Goal: Check status: Check status

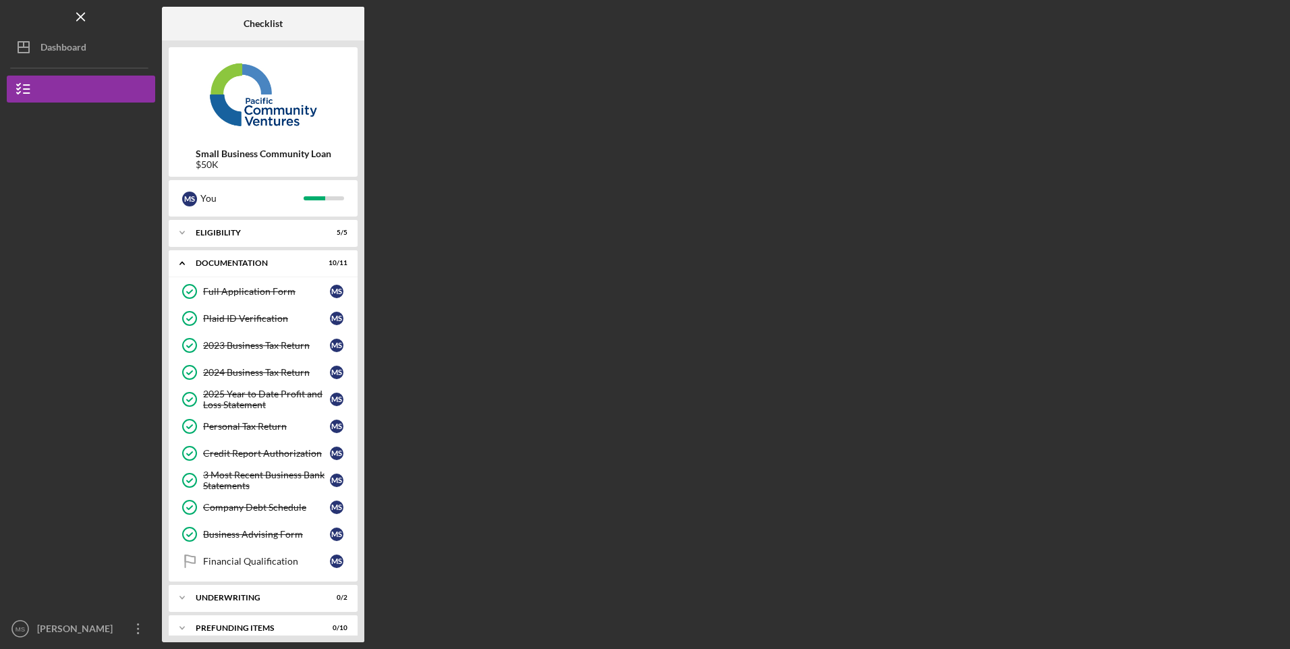
scroll to position [13, 0]
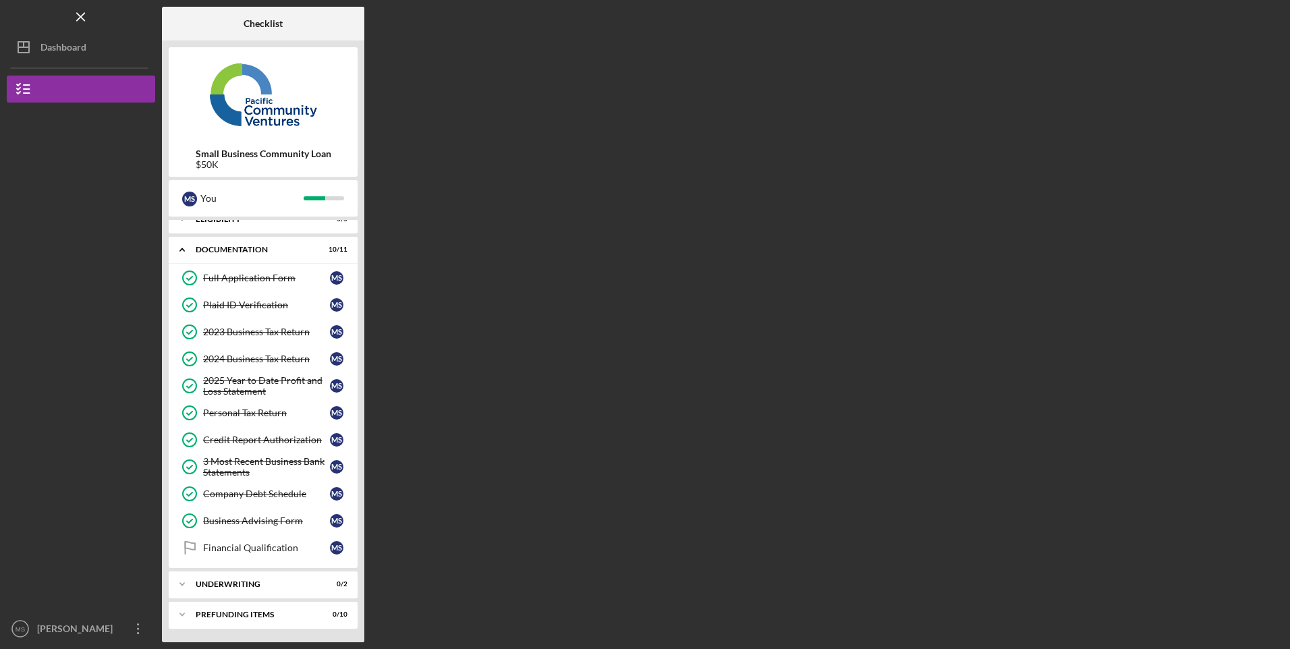
click at [262, 588] on div "Underwriting" at bounding box center [255, 584] width 118 height 8
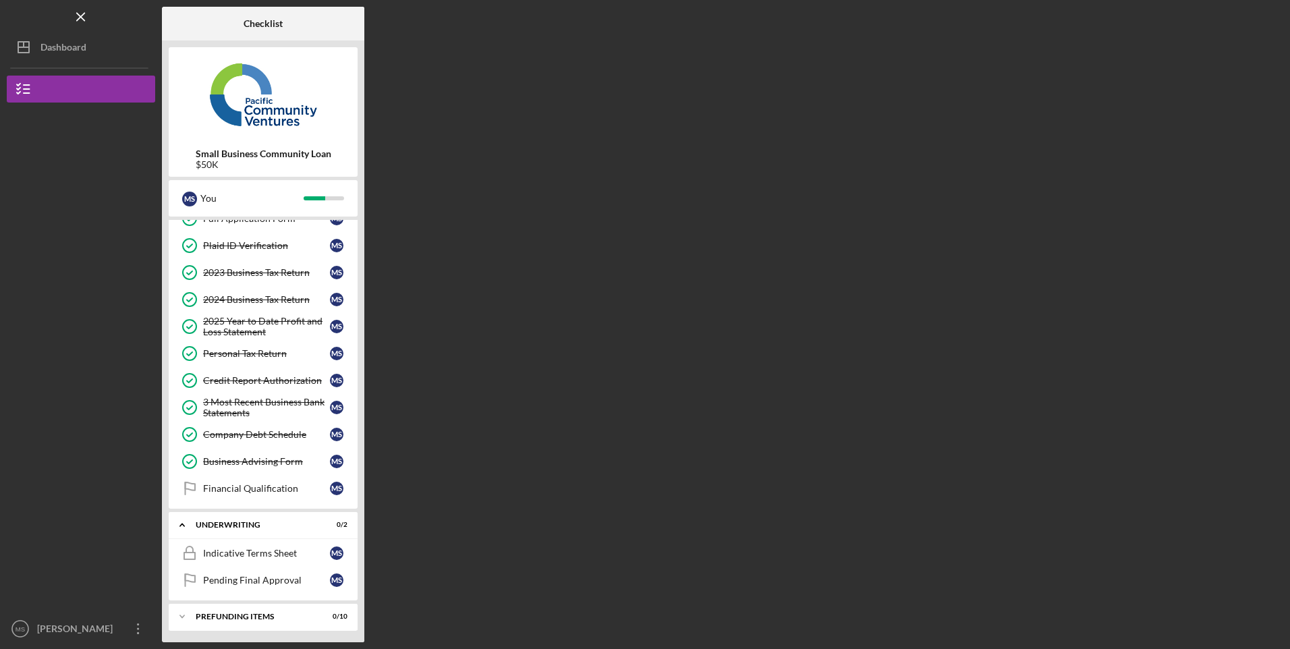
scroll to position [75, 0]
click at [242, 582] on div "Pending Final Approval" at bounding box center [266, 578] width 127 height 11
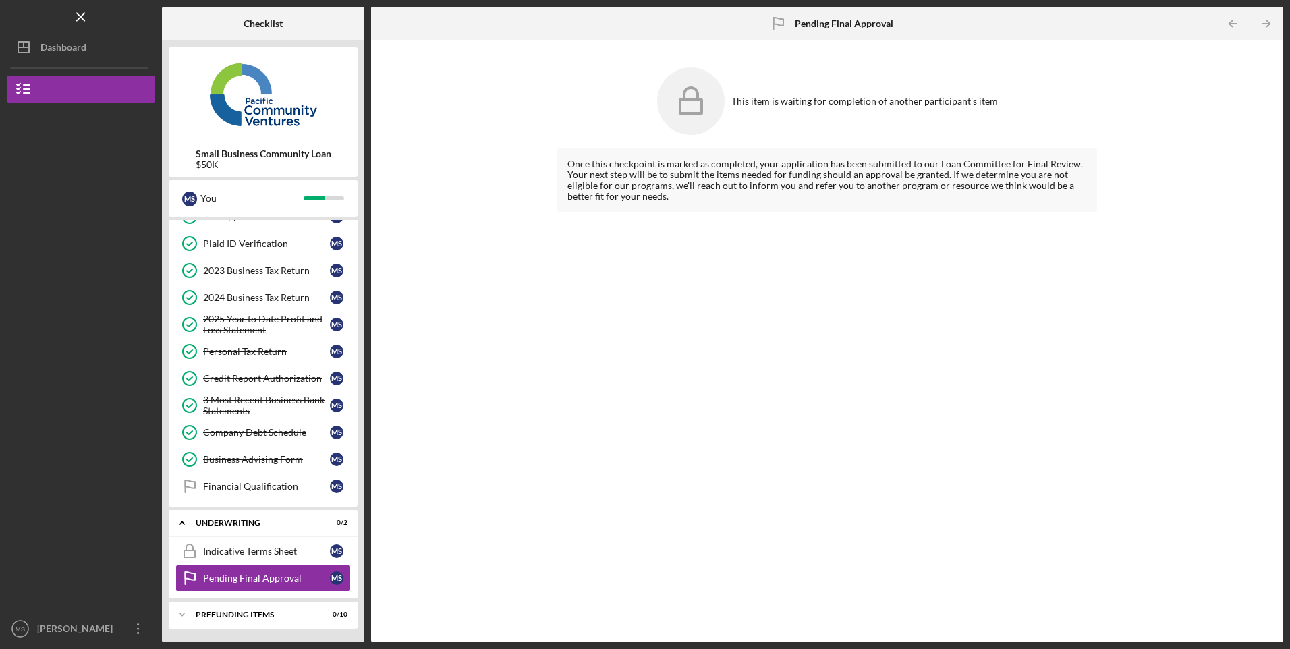
click at [238, 556] on div "Indicative Terms Sheet" at bounding box center [266, 551] width 127 height 11
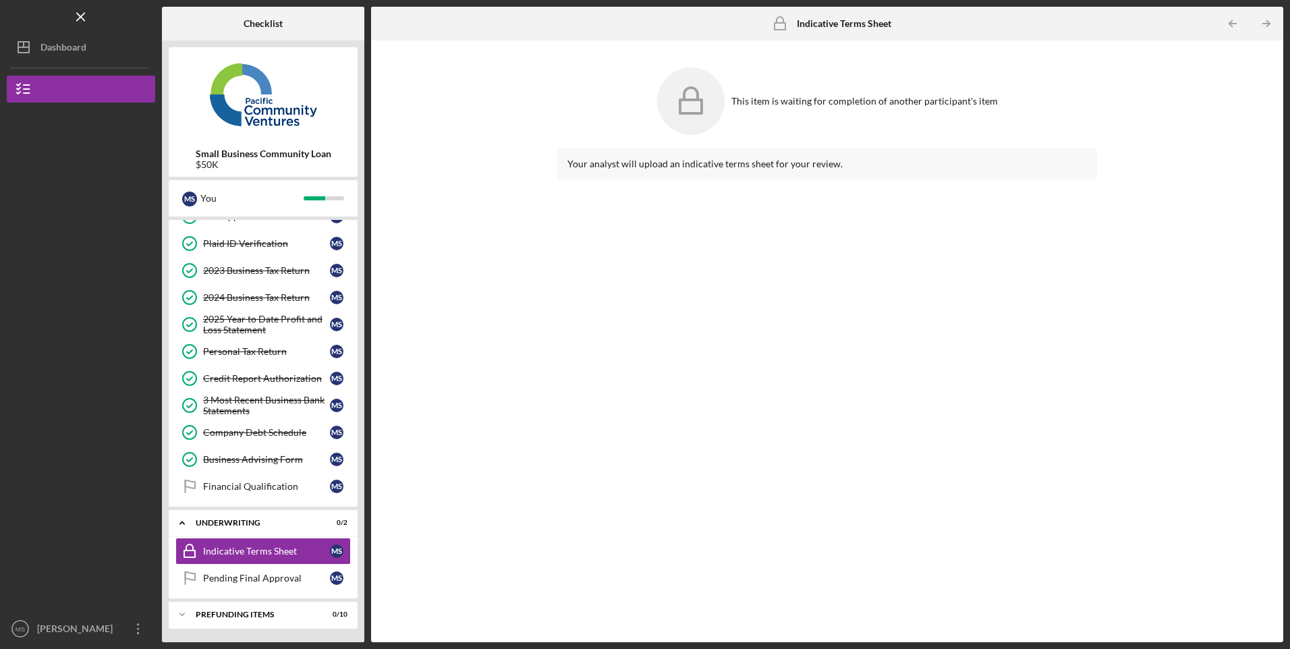
click at [248, 493] on link "Financial Qualification Financial Qualification M S" at bounding box center [262, 486] width 175 height 27
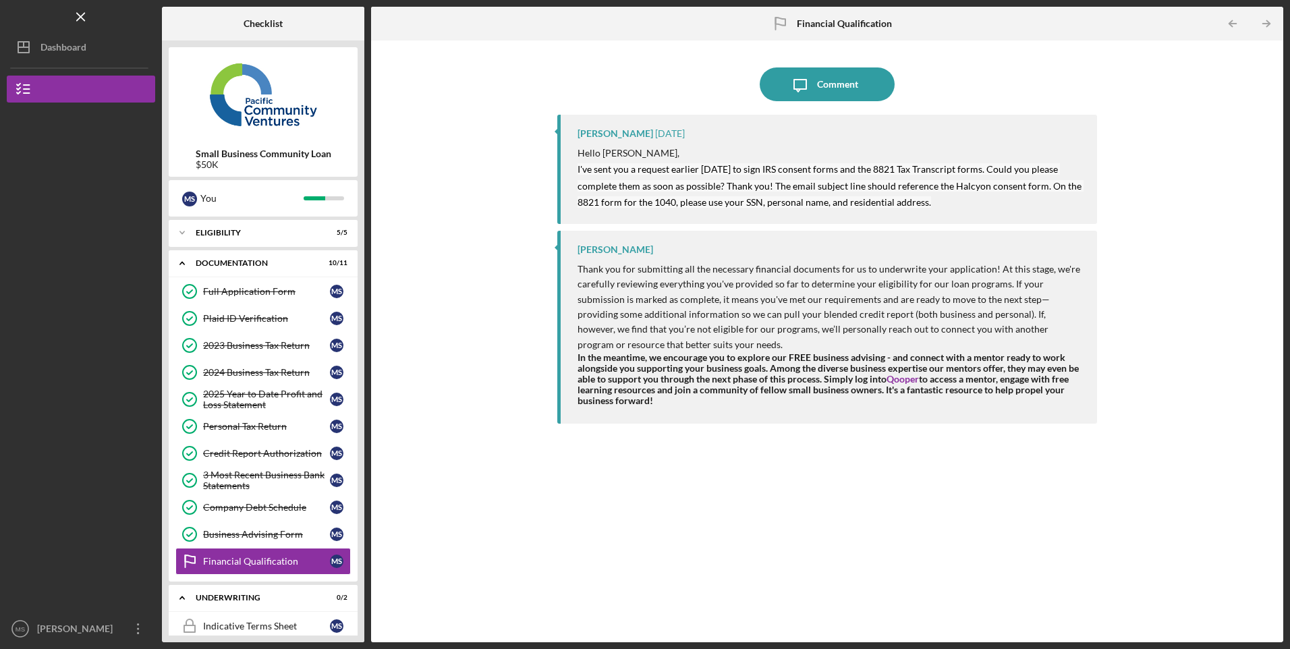
click at [231, 229] on div "Eligibility" at bounding box center [255, 233] width 118 height 8
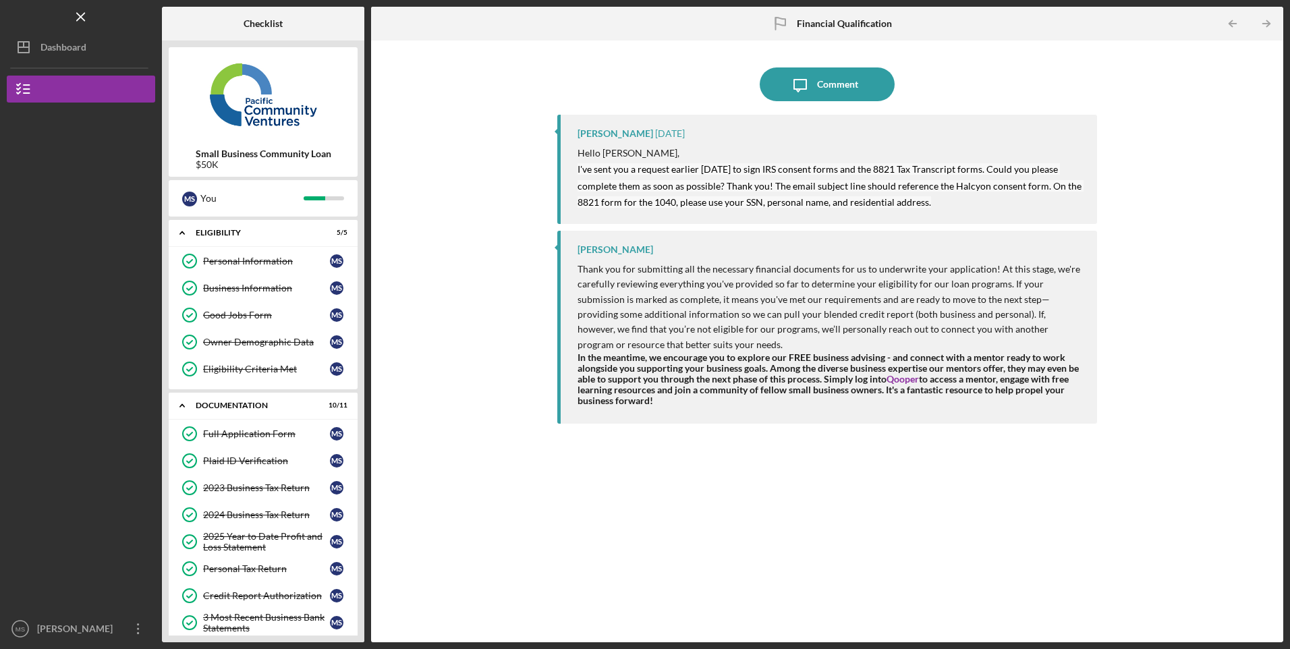
click at [231, 229] on div "Eligibility" at bounding box center [255, 233] width 118 height 8
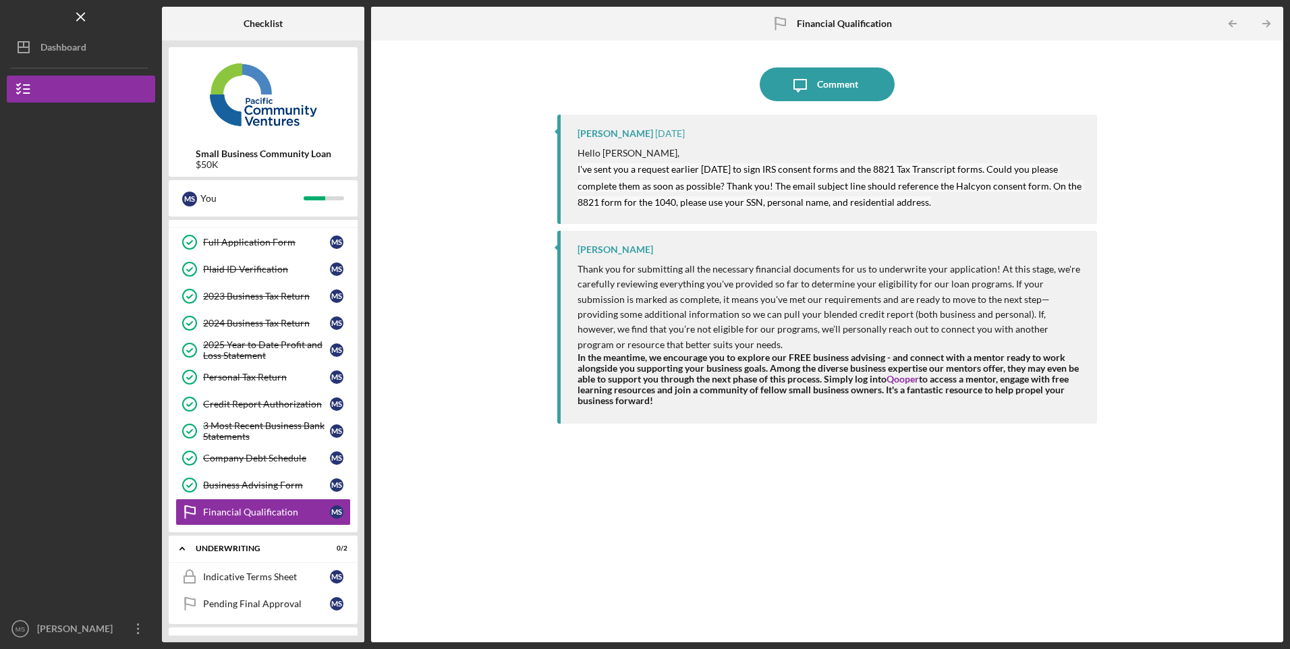
scroll to position [75, 0]
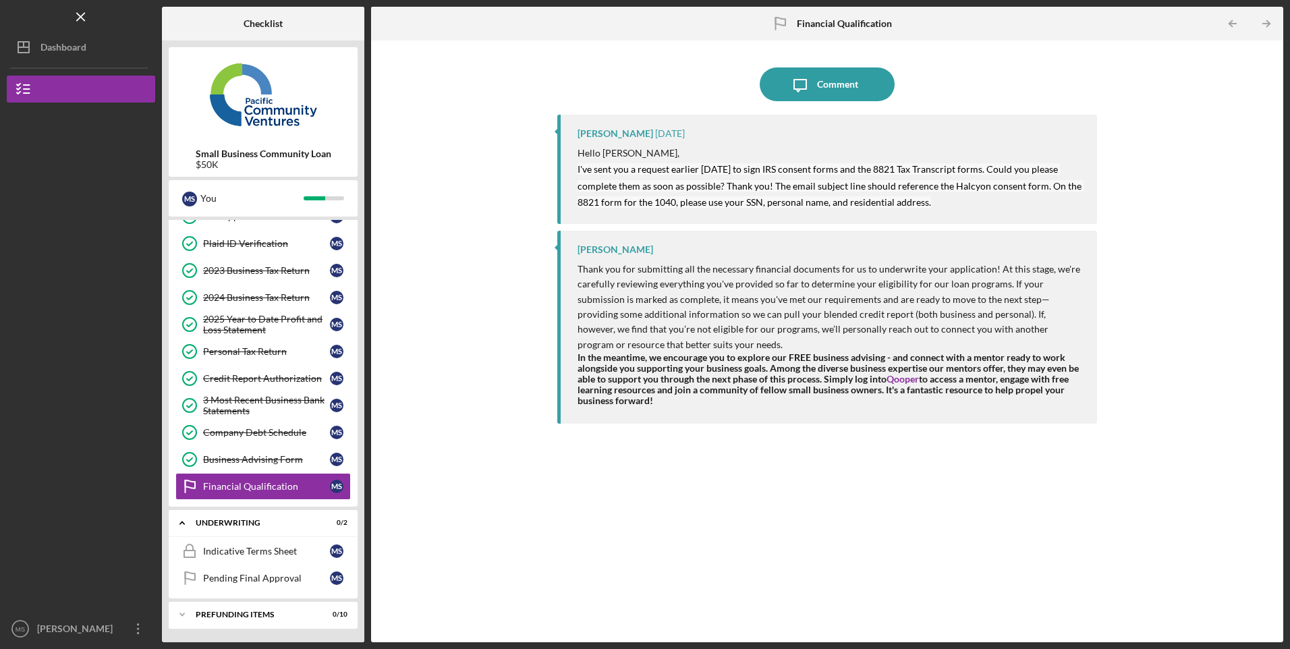
click at [55, 630] on div "[PERSON_NAME]" at bounding box center [78, 630] width 88 height 30
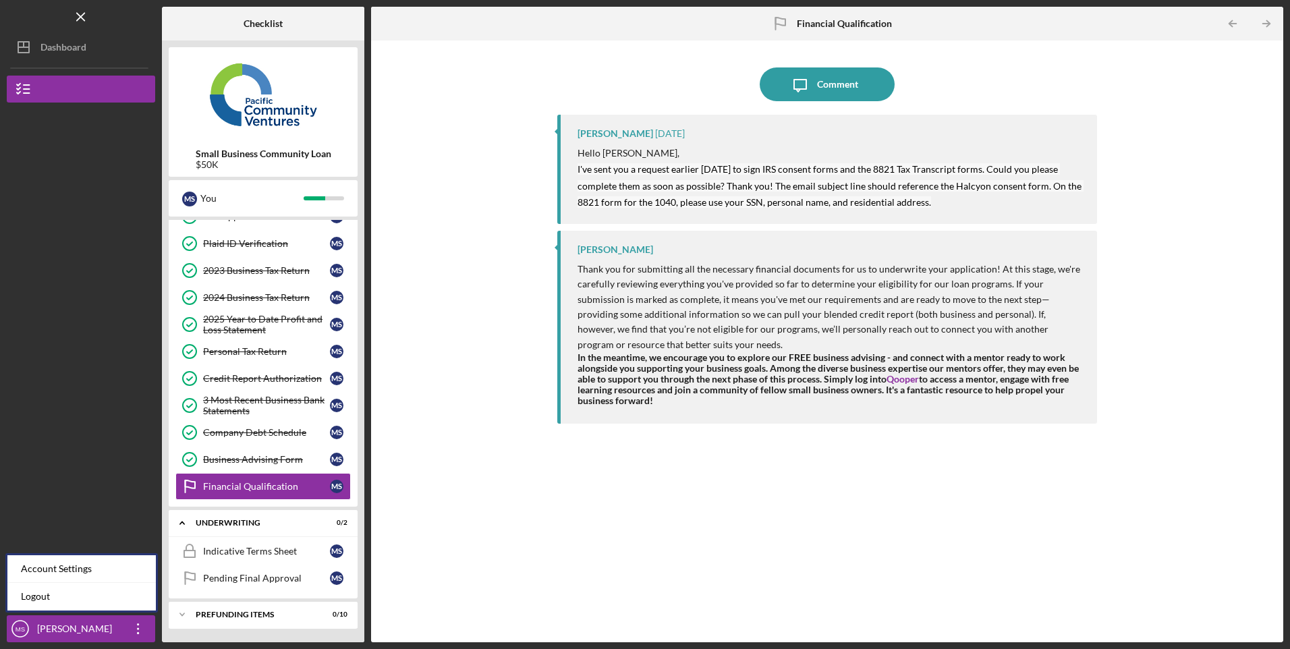
click at [47, 603] on link "Logout" at bounding box center [81, 597] width 148 height 28
